Goal: Information Seeking & Learning: Learn about a topic

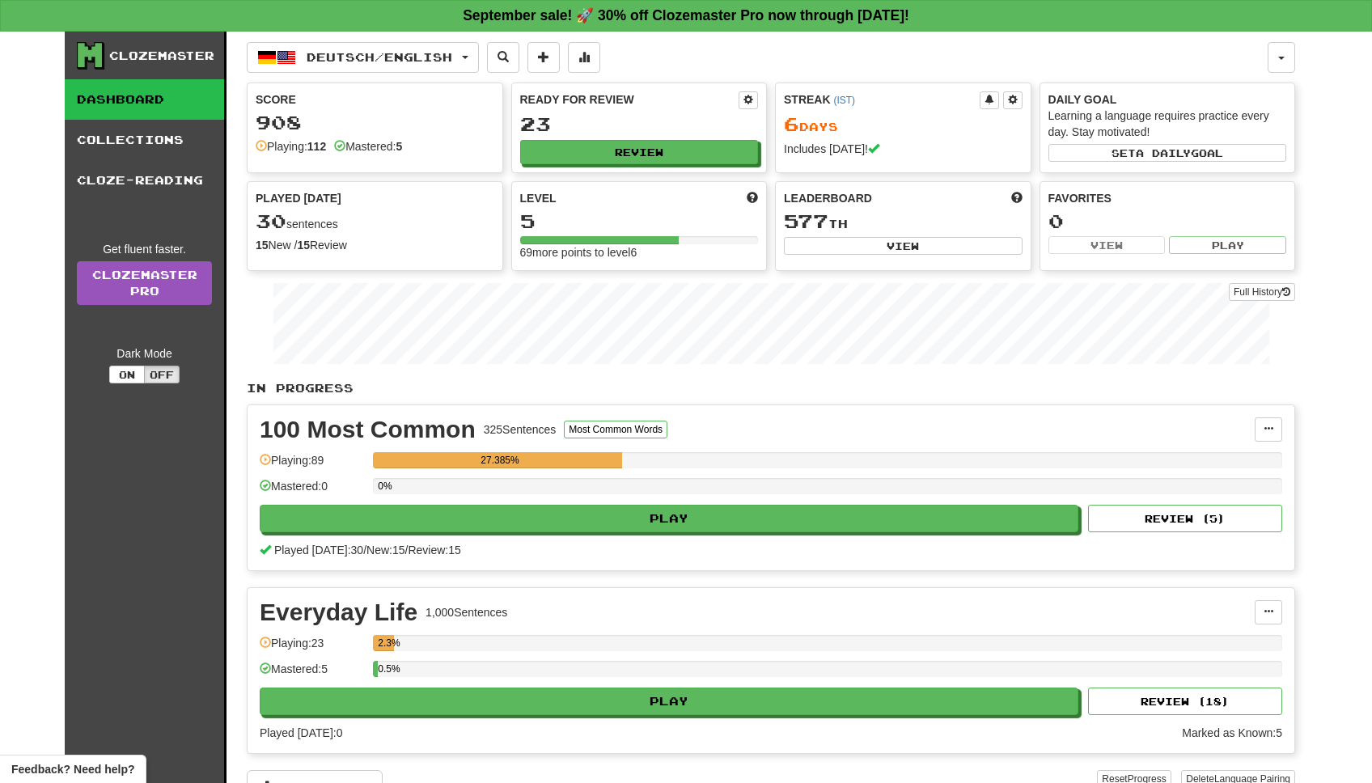
click at [132, 95] on link "Dashboard" at bounding box center [144, 99] width 159 height 40
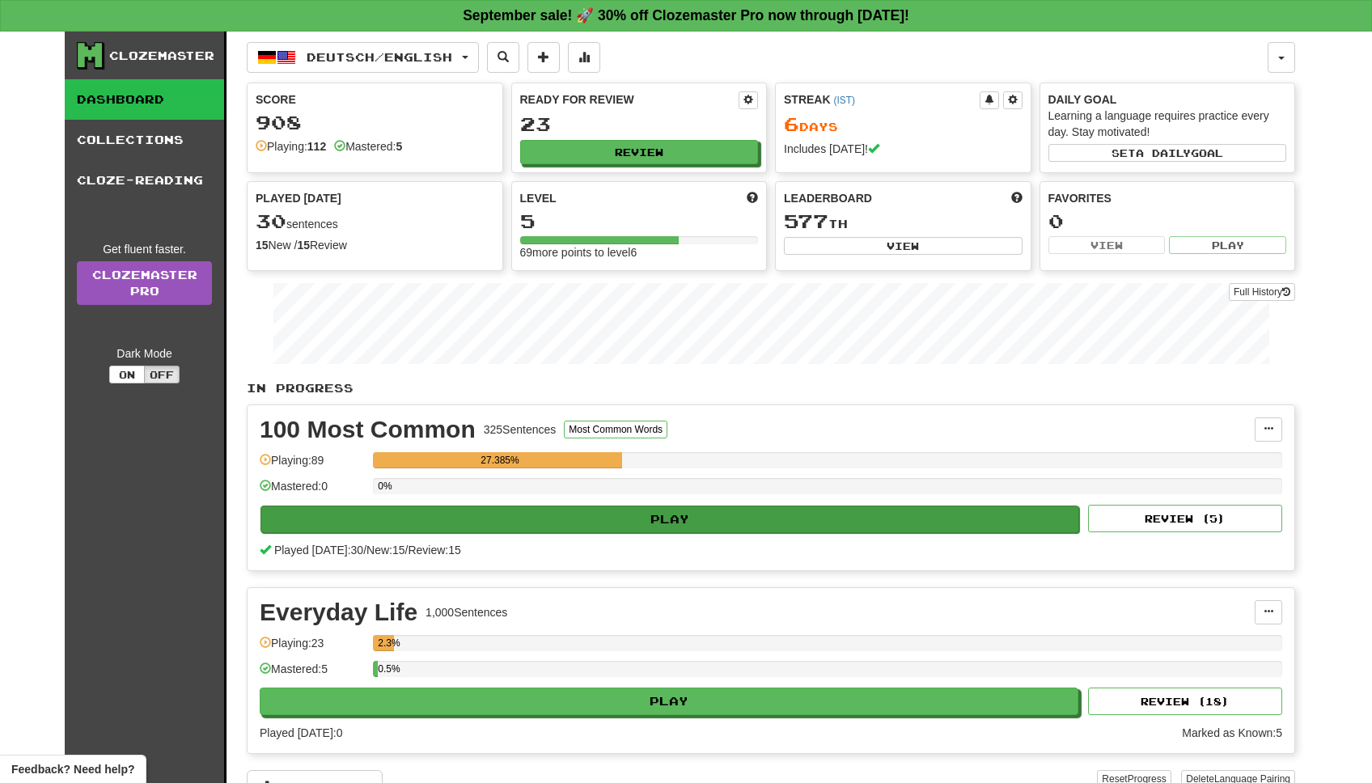
click at [679, 527] on button "Play" at bounding box center [670, 520] width 819 height 28
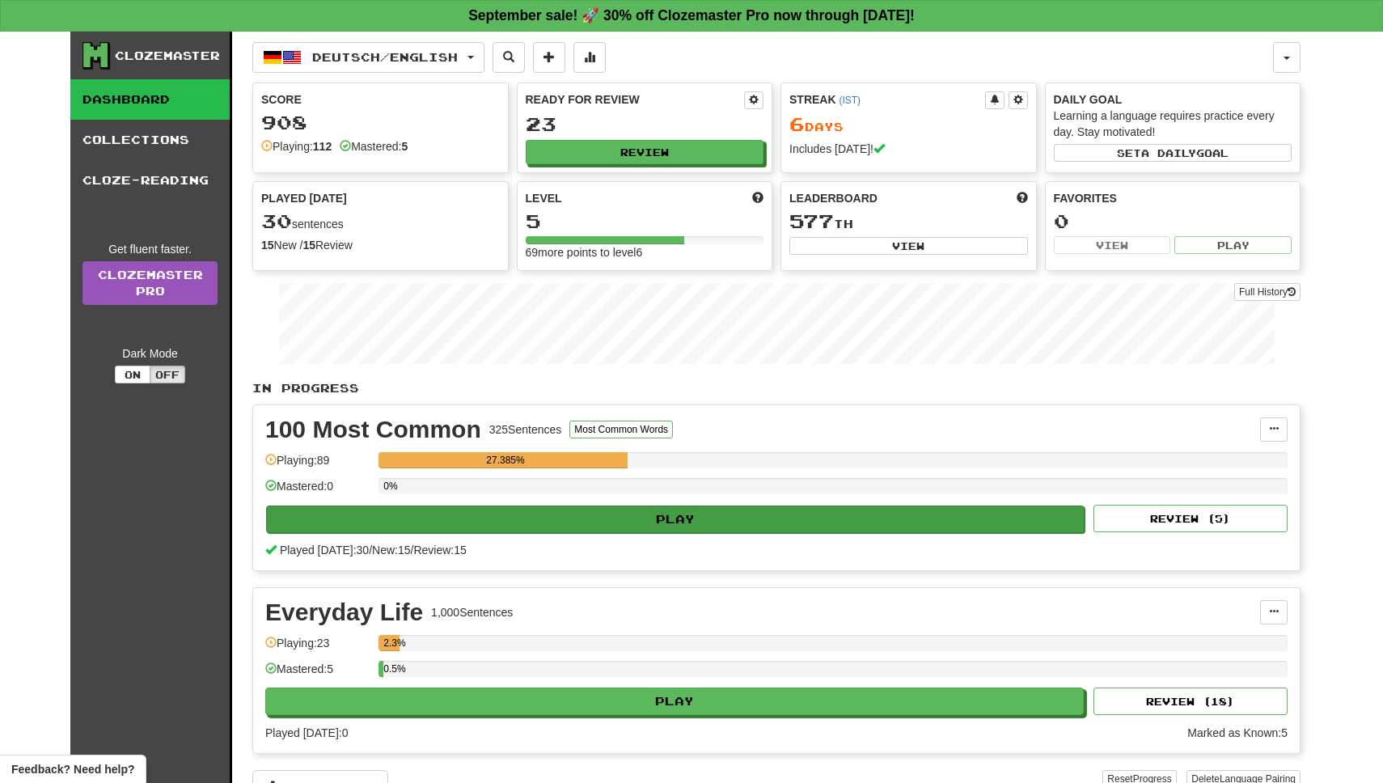
select select "**"
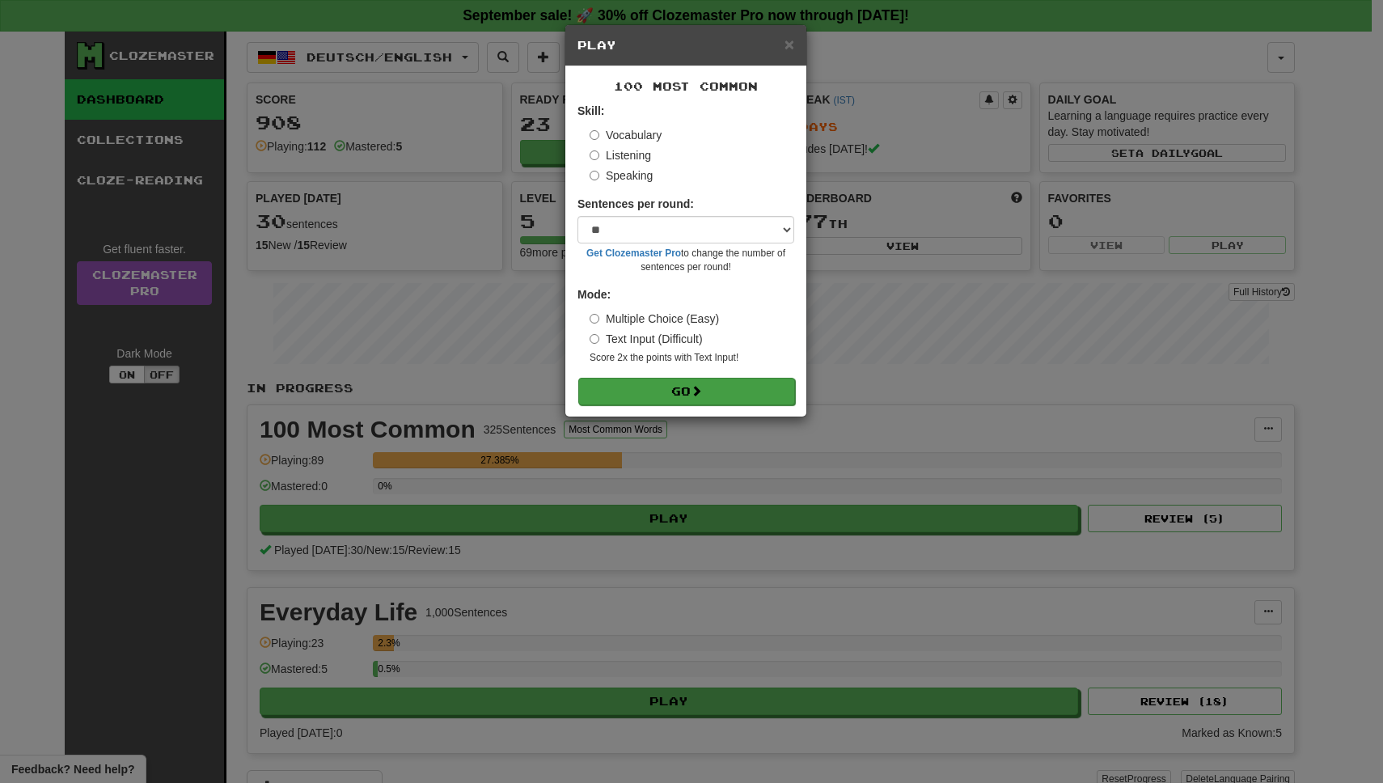
click at [689, 378] on button "Go" at bounding box center [686, 392] width 217 height 28
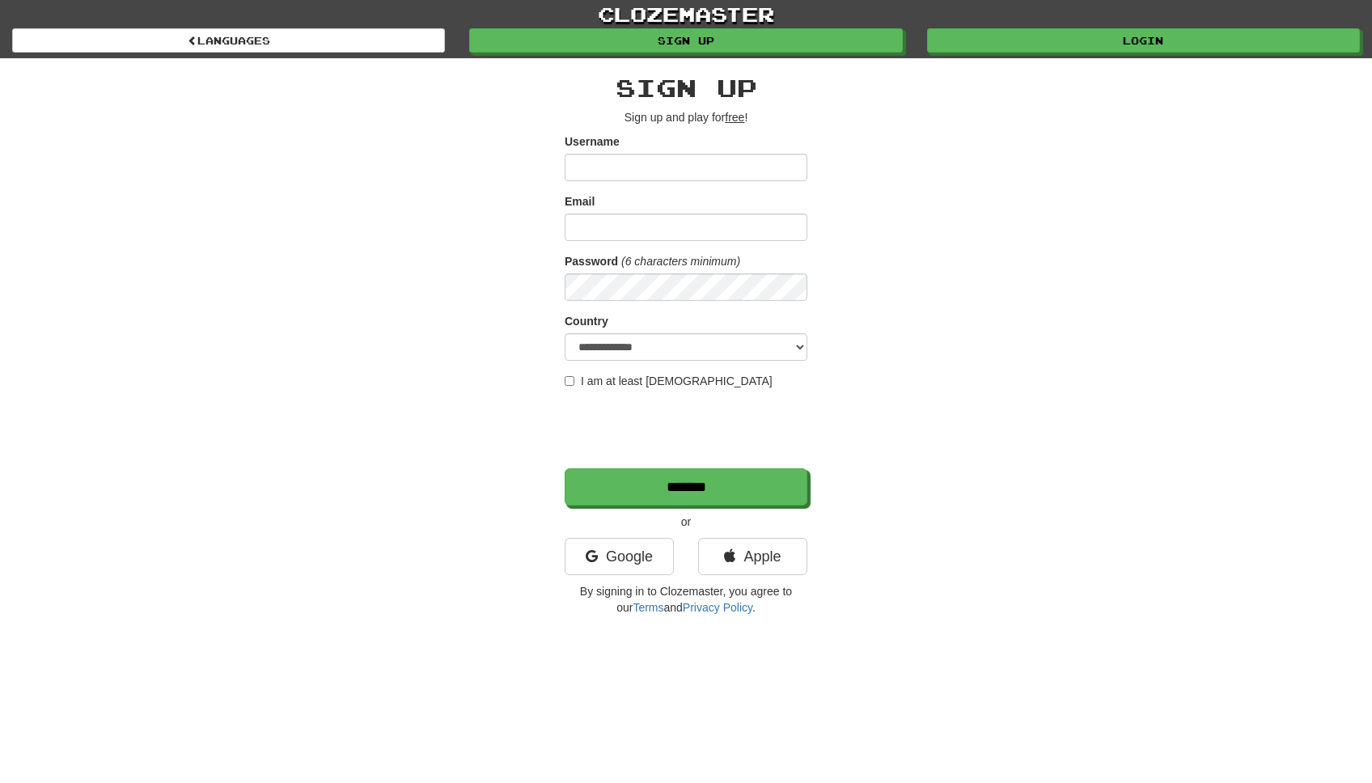
click at [659, 172] on input "Username" at bounding box center [686, 168] width 243 height 28
click at [575, 379] on label "I am at least 16 years old" at bounding box center [669, 381] width 208 height 16
click at [761, 552] on link "Apple" at bounding box center [752, 556] width 109 height 37
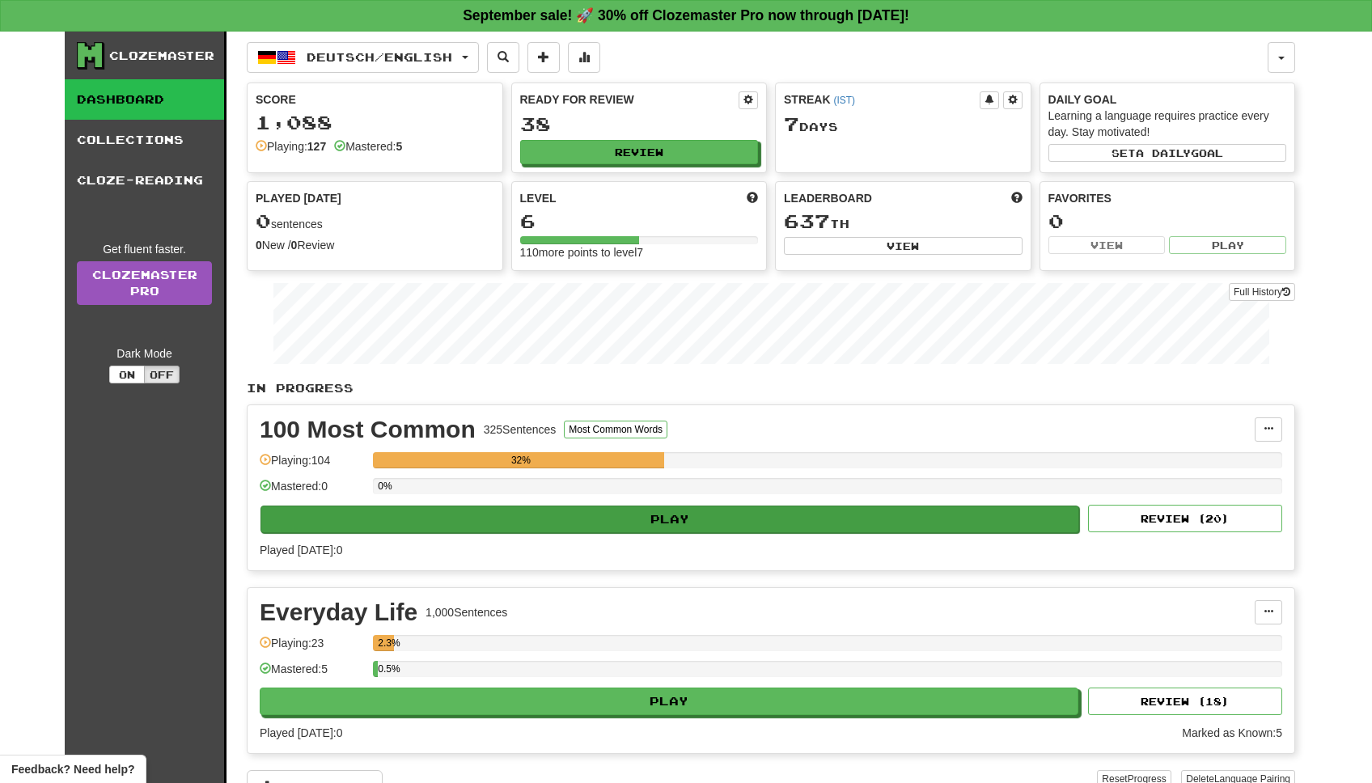
click at [689, 515] on button "Play" at bounding box center [670, 520] width 819 height 28
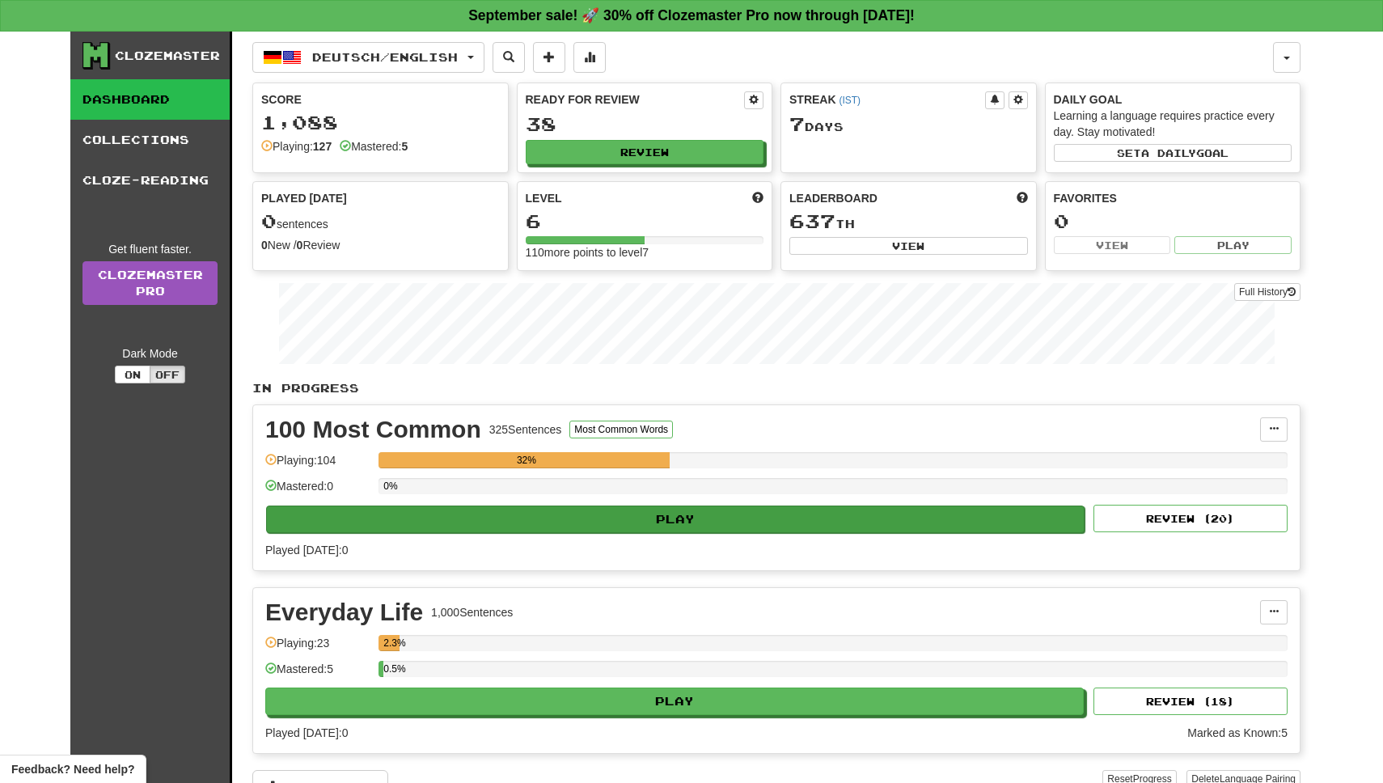
select select "**"
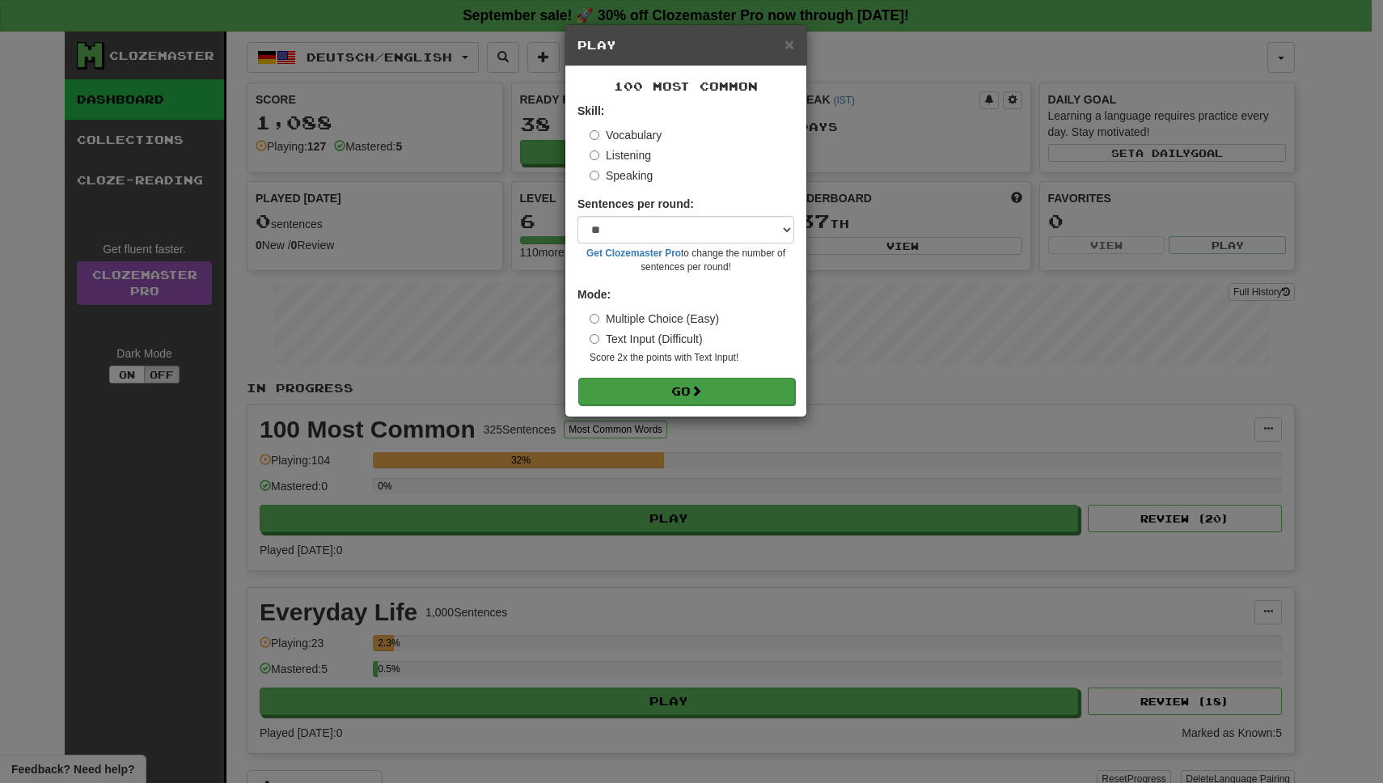
click at [667, 388] on button "Go" at bounding box center [686, 392] width 217 height 28
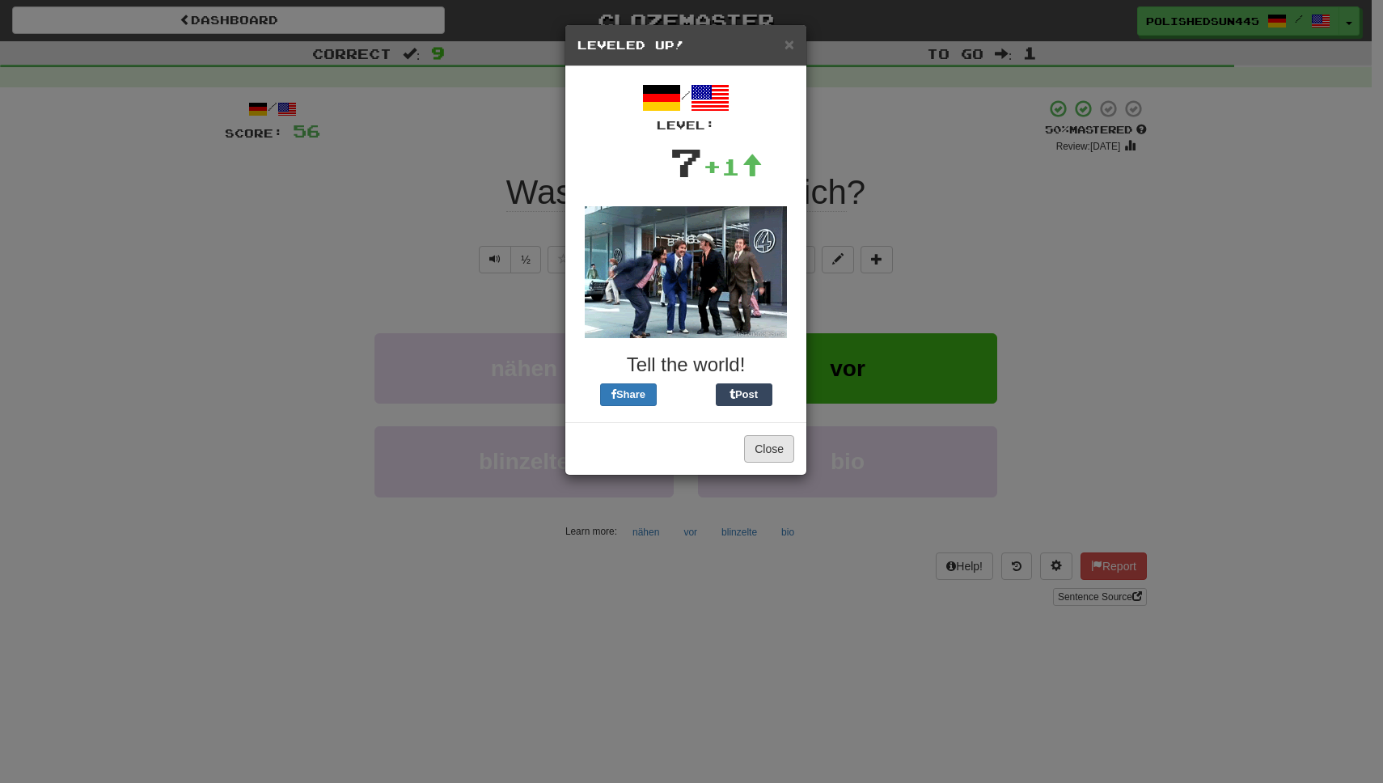
click at [771, 447] on button "Close" at bounding box center [769, 449] width 50 height 28
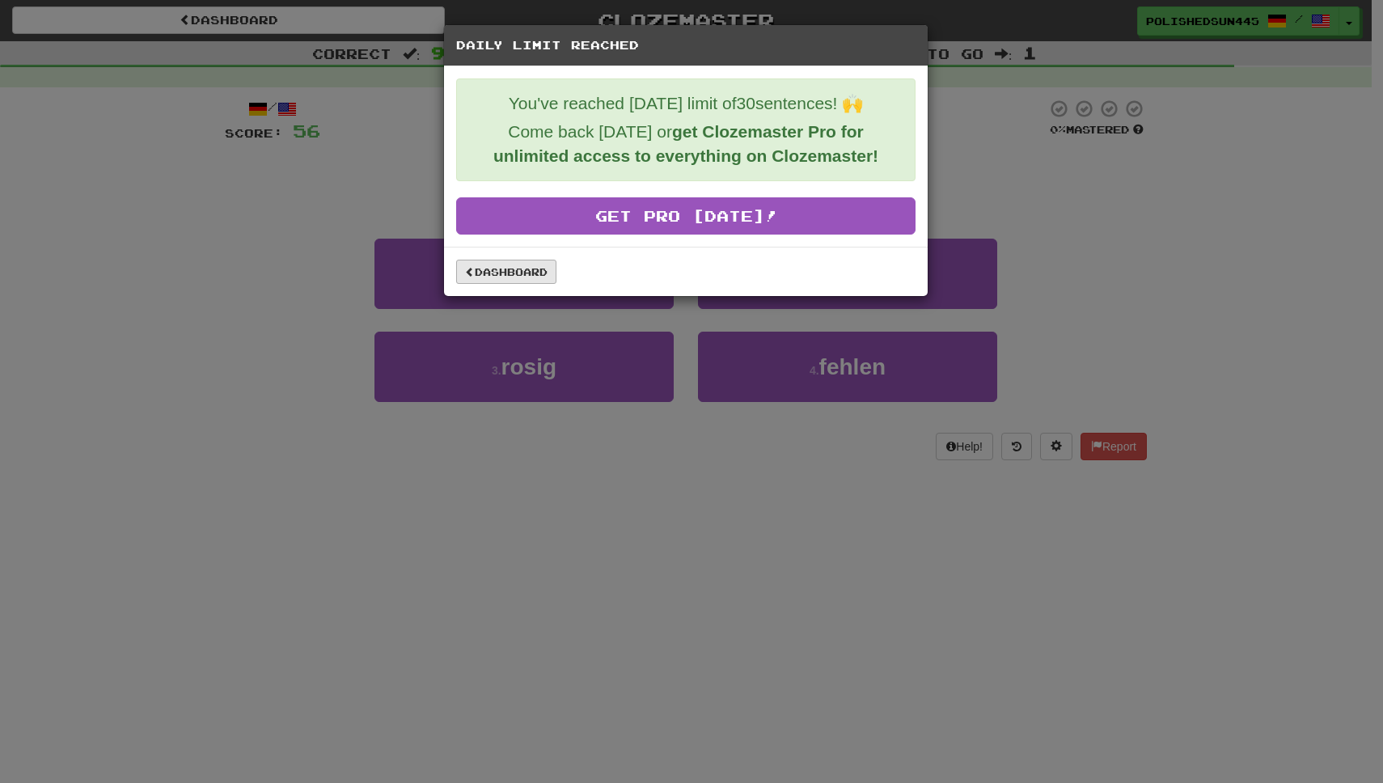
click at [510, 269] on link "Dashboard" at bounding box center [506, 272] width 100 height 24
